Goal: Task Accomplishment & Management: Manage account settings

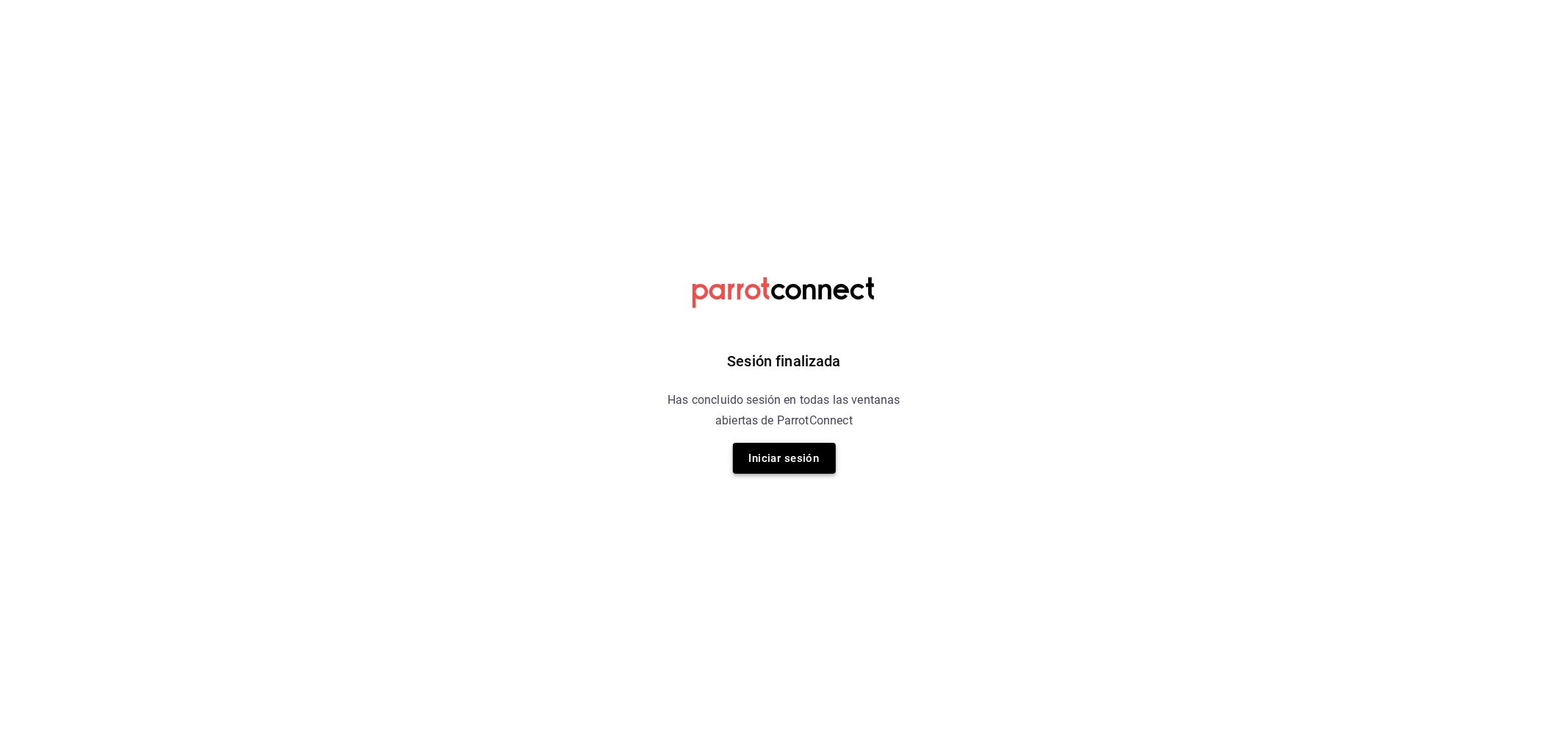
click at [791, 467] on button "Iniciar sesión" at bounding box center [784, 457] width 103 height 31
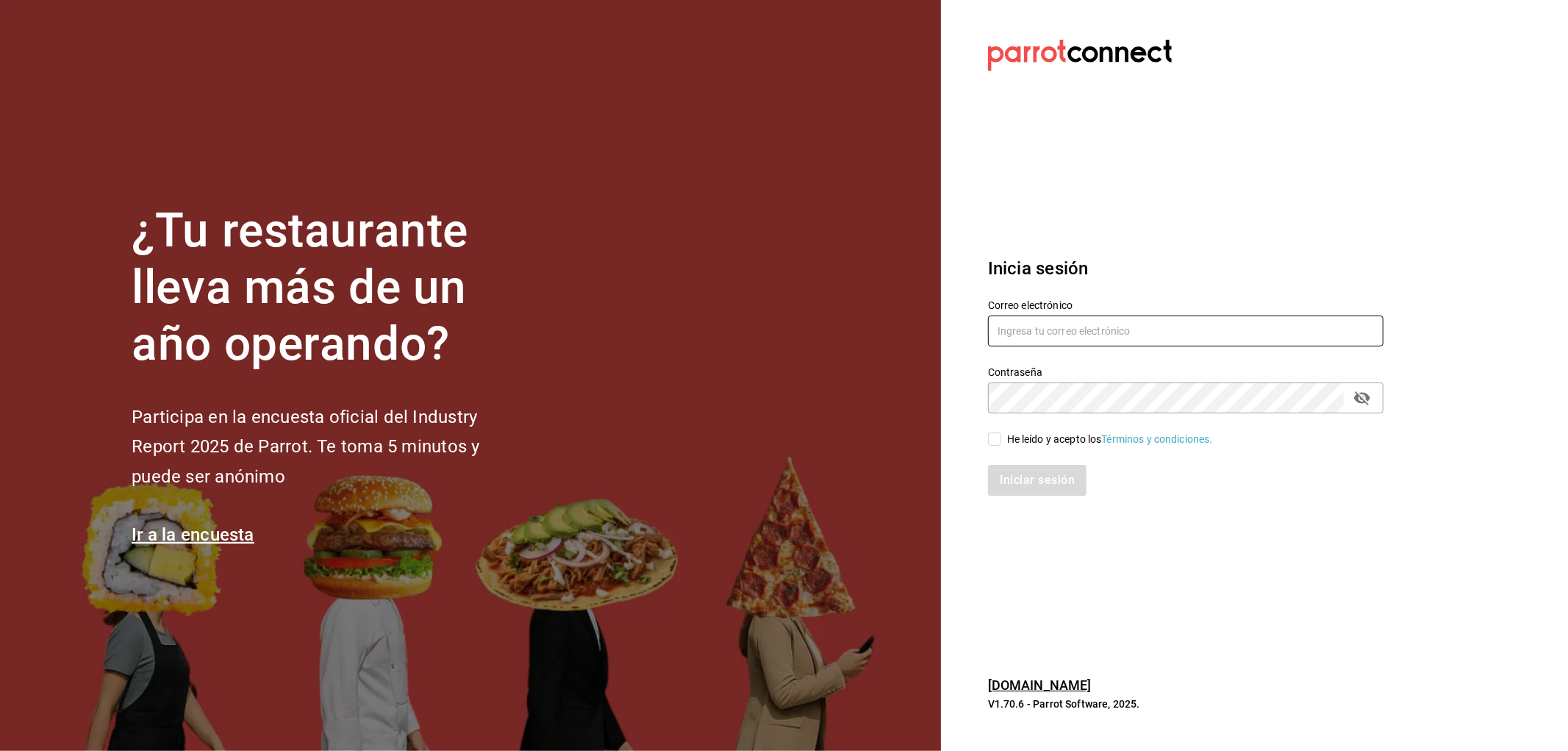
click at [1167, 333] on input "text" at bounding box center [1186, 330] width 396 height 31
type input "rafaed021@gmail.com"
click at [1032, 432] on div "He leído y acepto los Términos y condiciones." at bounding box center [1110, 439] width 206 height 16
click at [1001, 432] on input "He leído y acepto los Términos y condiciones." at bounding box center [994, 439] width 13 height 13
checkbox input "true"
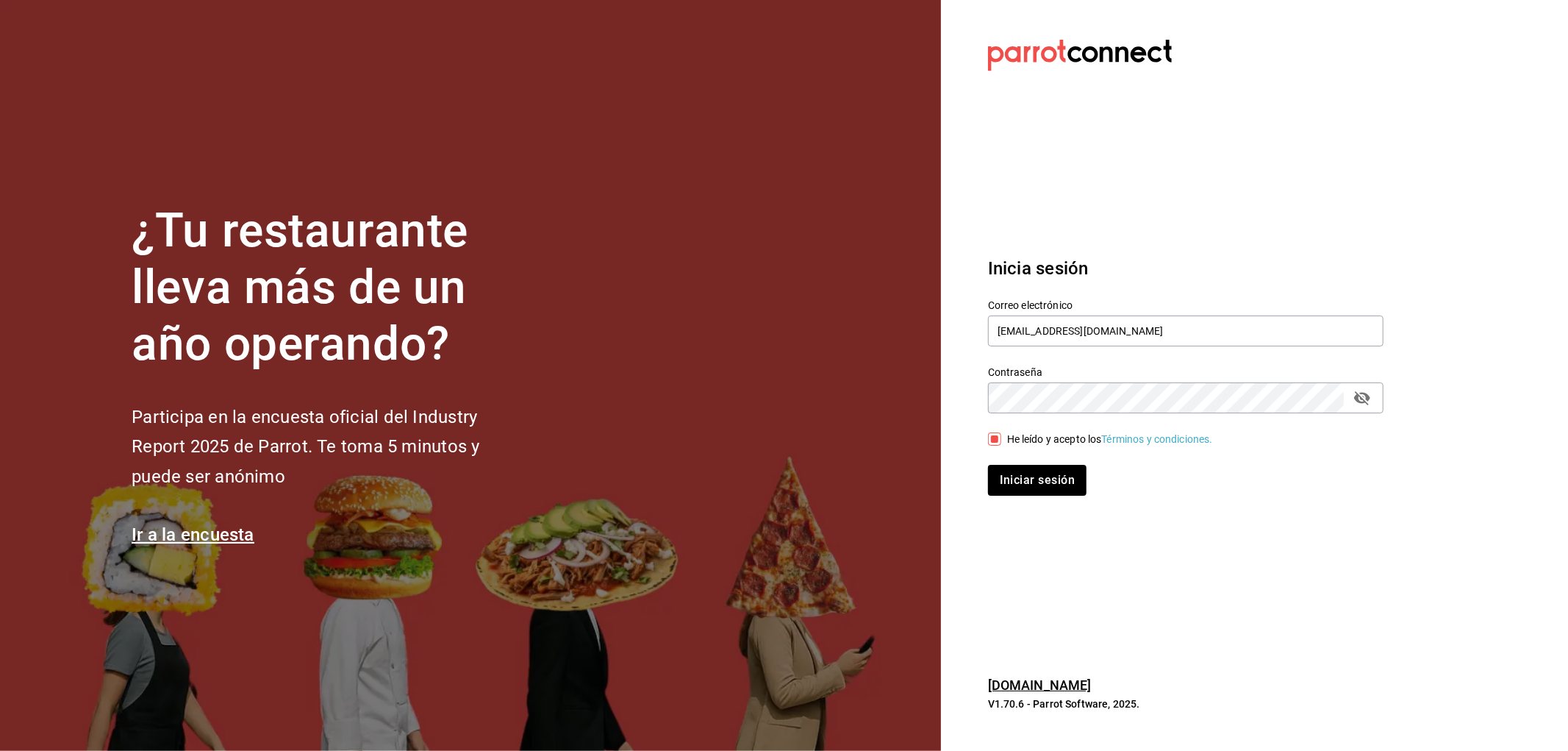
click at [1036, 452] on div "Iniciar sesión" at bounding box center [1176, 471] width 413 height 48
click at [1048, 488] on button "Iniciar sesión" at bounding box center [1038, 480] width 100 height 31
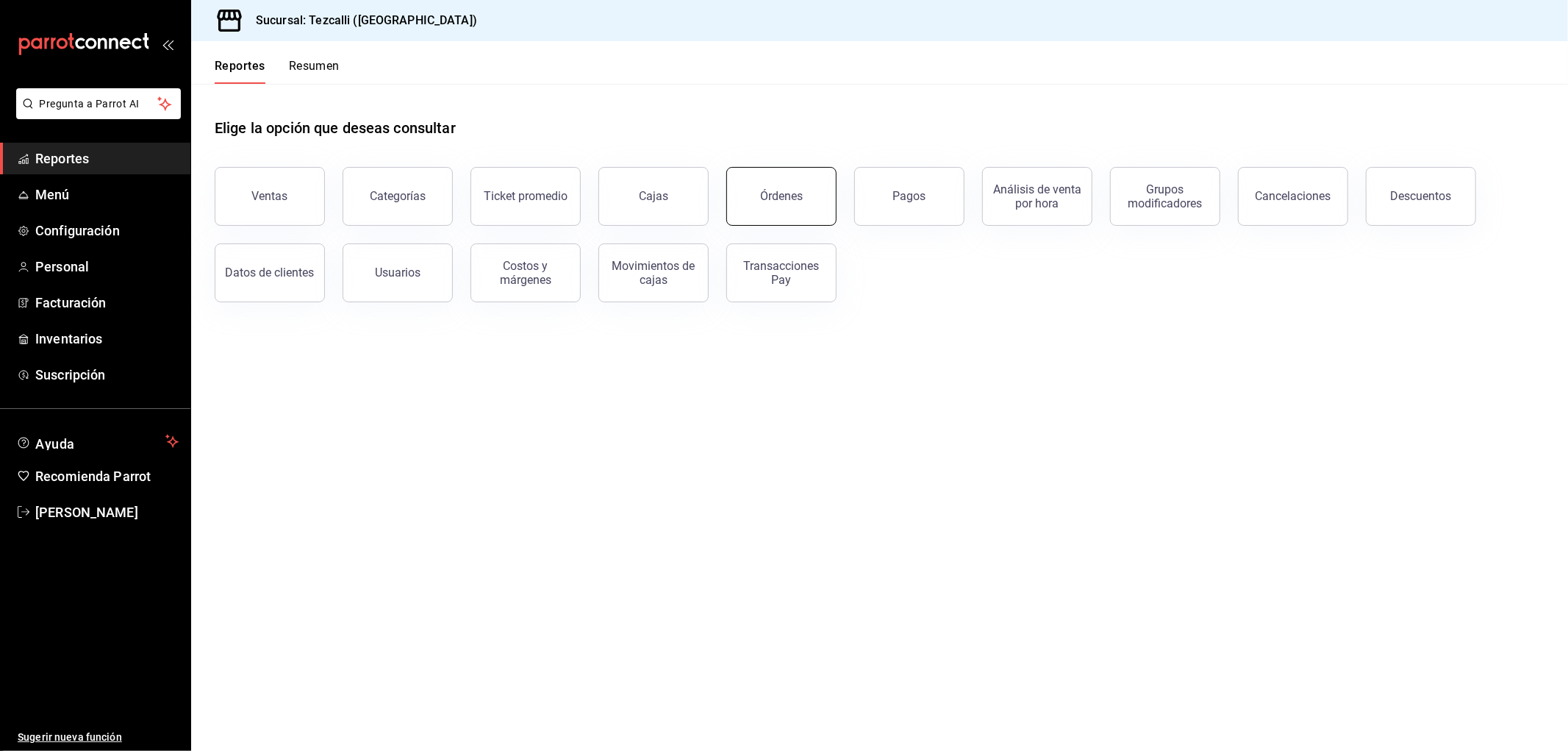
click at [807, 210] on button "Órdenes" at bounding box center [781, 196] width 111 height 59
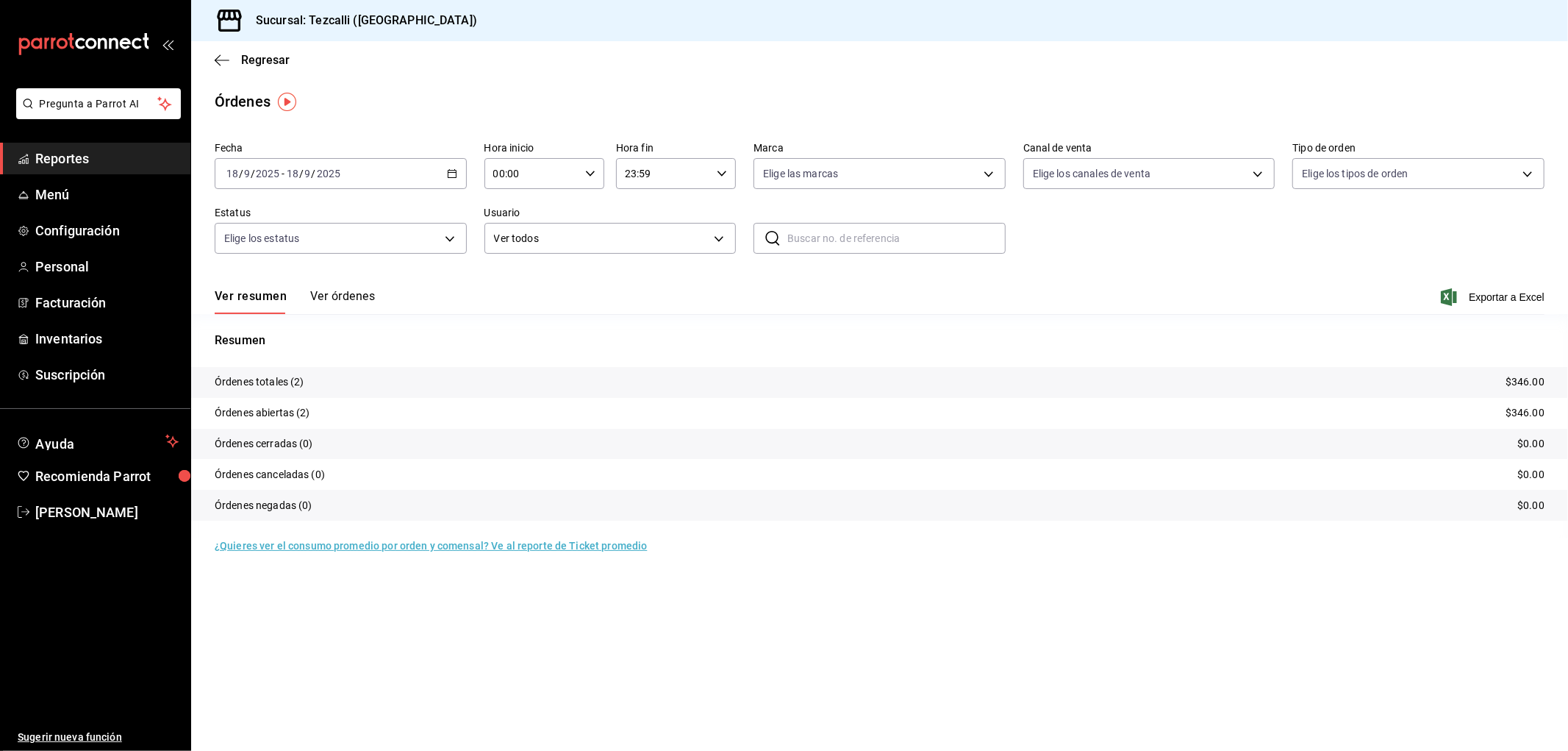
click at [339, 311] on button "Ver órdenes" at bounding box center [343, 301] width 65 height 25
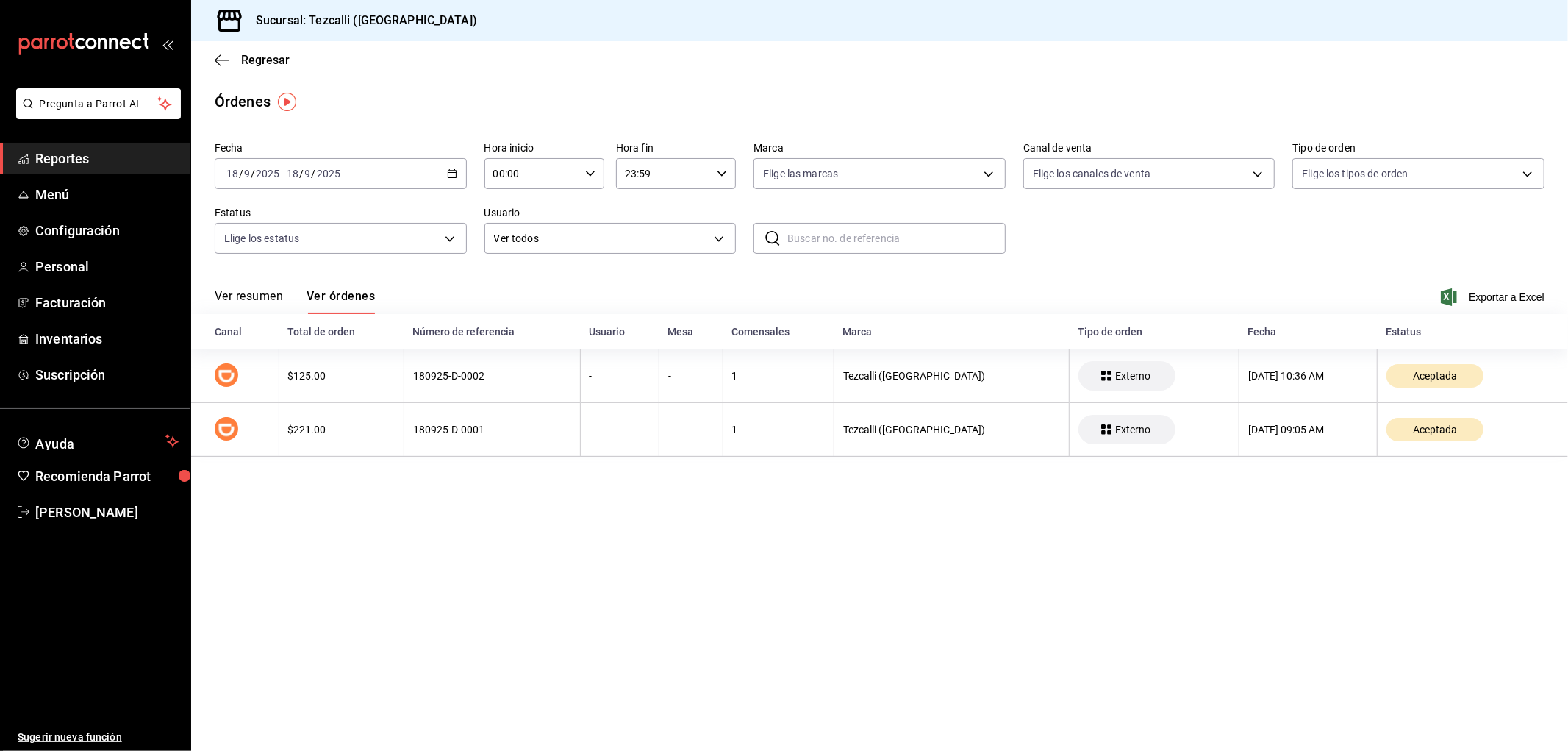
click at [288, 294] on div "Ver resumen Ver órdenes" at bounding box center [294, 301] width 160 height 25
click at [259, 298] on button "Ver resumen" at bounding box center [249, 301] width 68 height 25
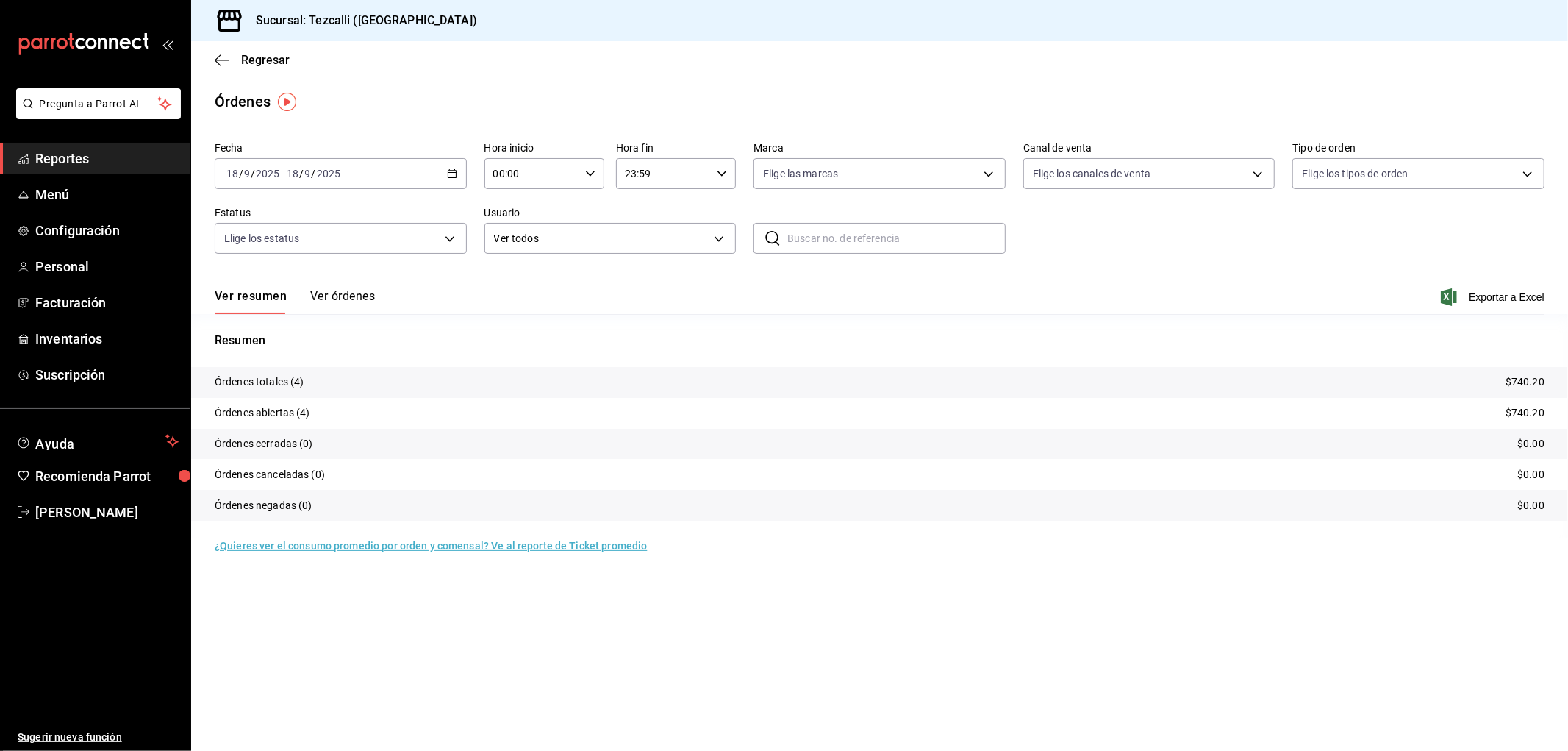
click at [352, 300] on button "Ver órdenes" at bounding box center [343, 301] width 65 height 25
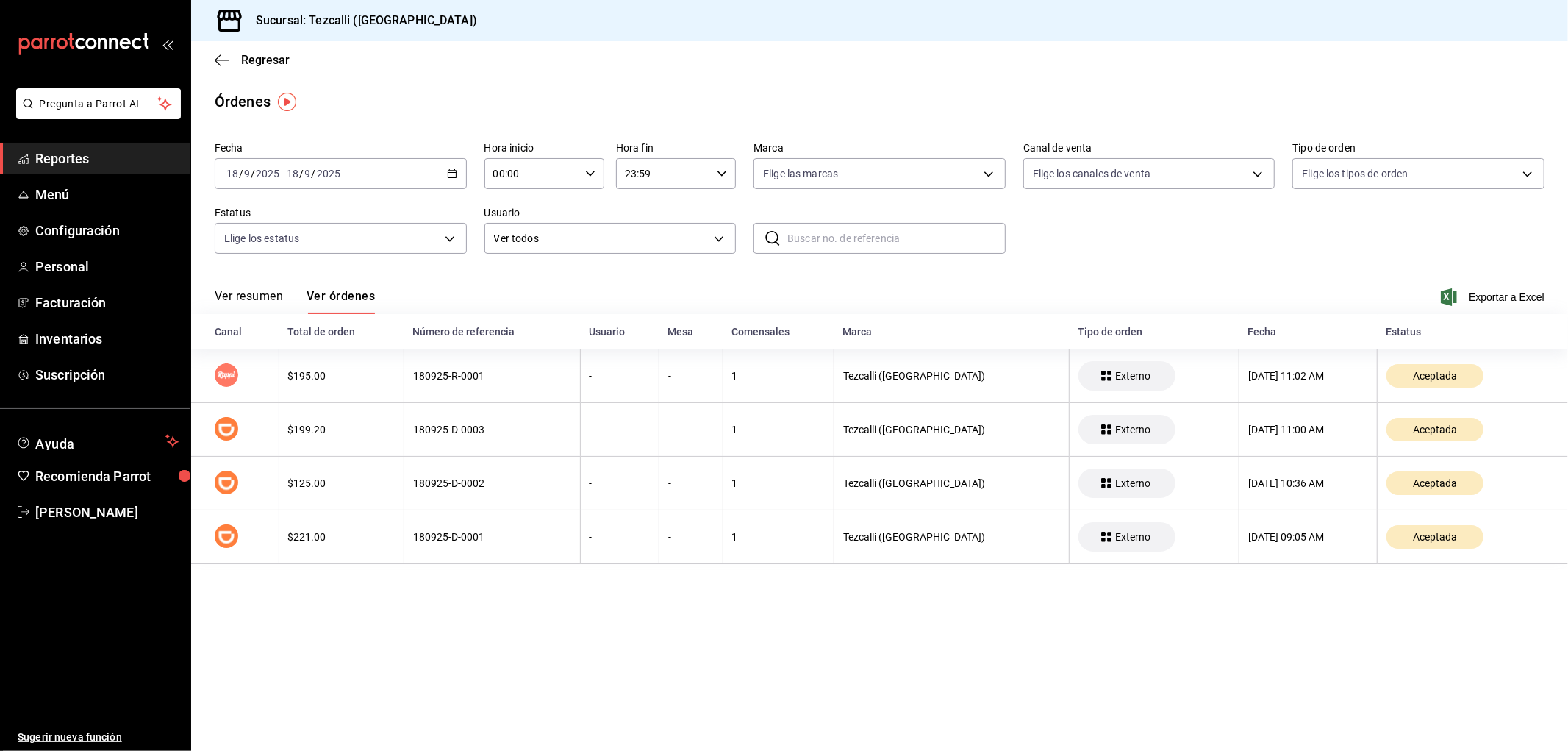
click at [948, 635] on main "Regresar Órdenes Fecha [DATE] [DATE] - [DATE] [DATE] Hora inicio 00:00 Hora ini…" at bounding box center [880, 396] width 1377 height 709
